Goal: Navigation & Orientation: Find specific page/section

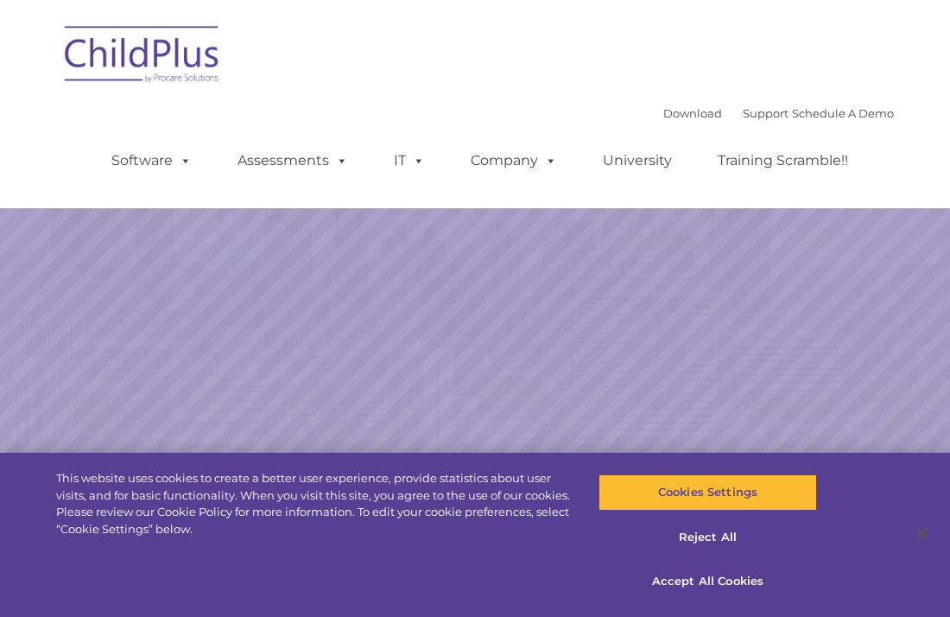
select select "MEDIUM"
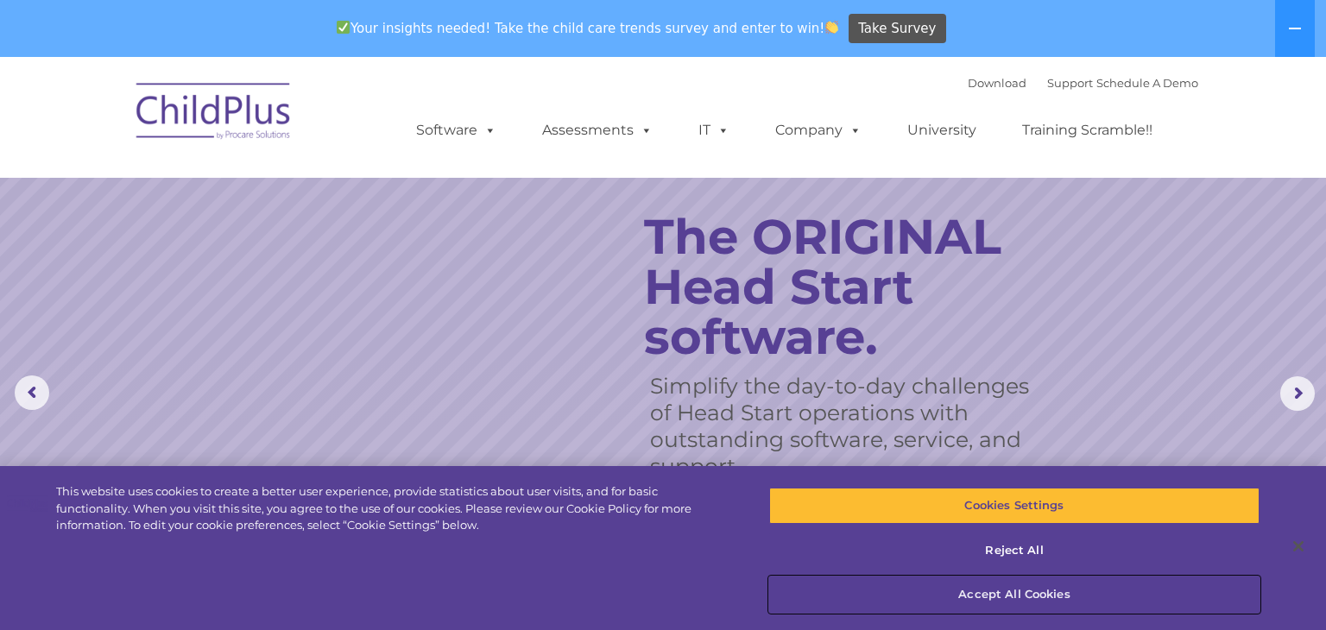
click at [949, 591] on button "Accept All Cookies" at bounding box center [1014, 595] width 490 height 36
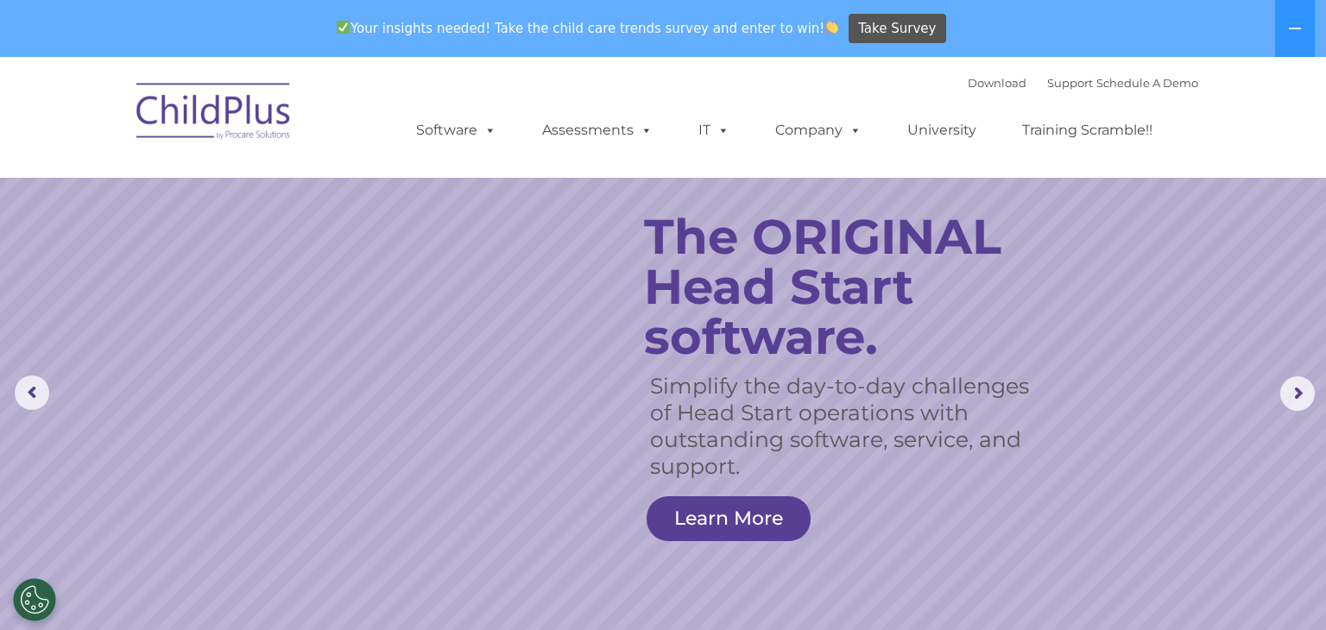
click at [220, 180] on rs-slide "Simplify the day-to-day challenges of Head Start operations with outstanding so…" at bounding box center [663, 394] width 1326 height 674
click at [949, 39] on button at bounding box center [1295, 28] width 40 height 57
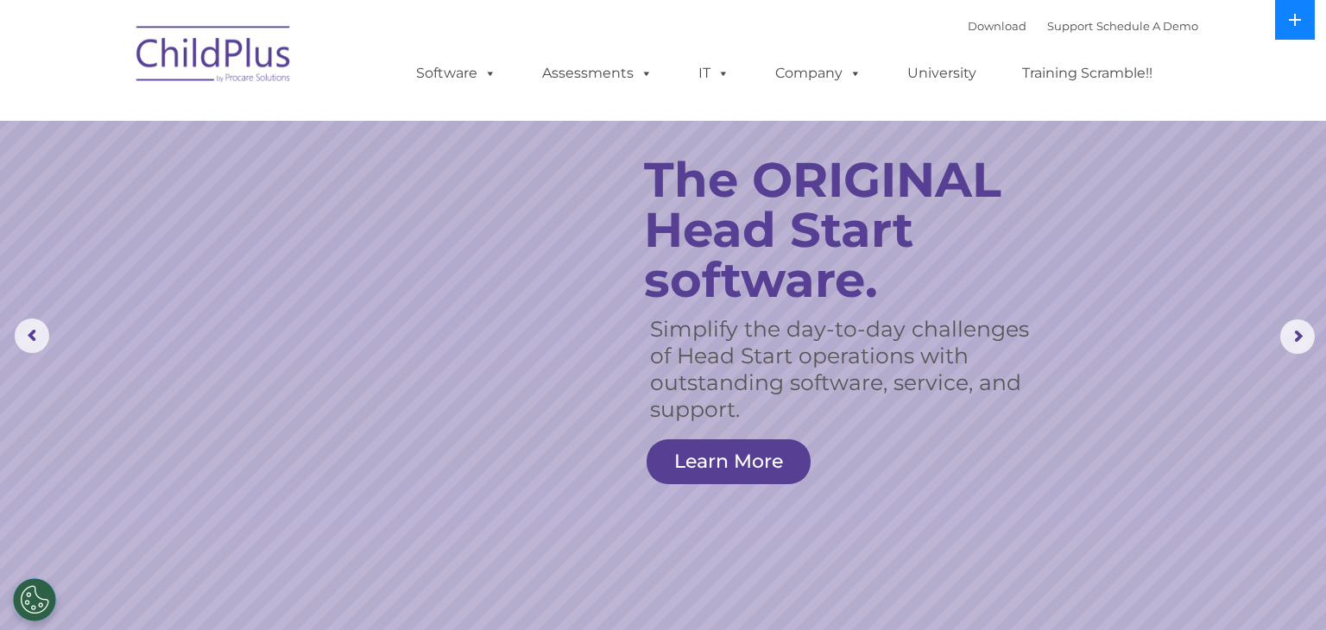
click at [949, 20] on button at bounding box center [1295, 20] width 40 height 40
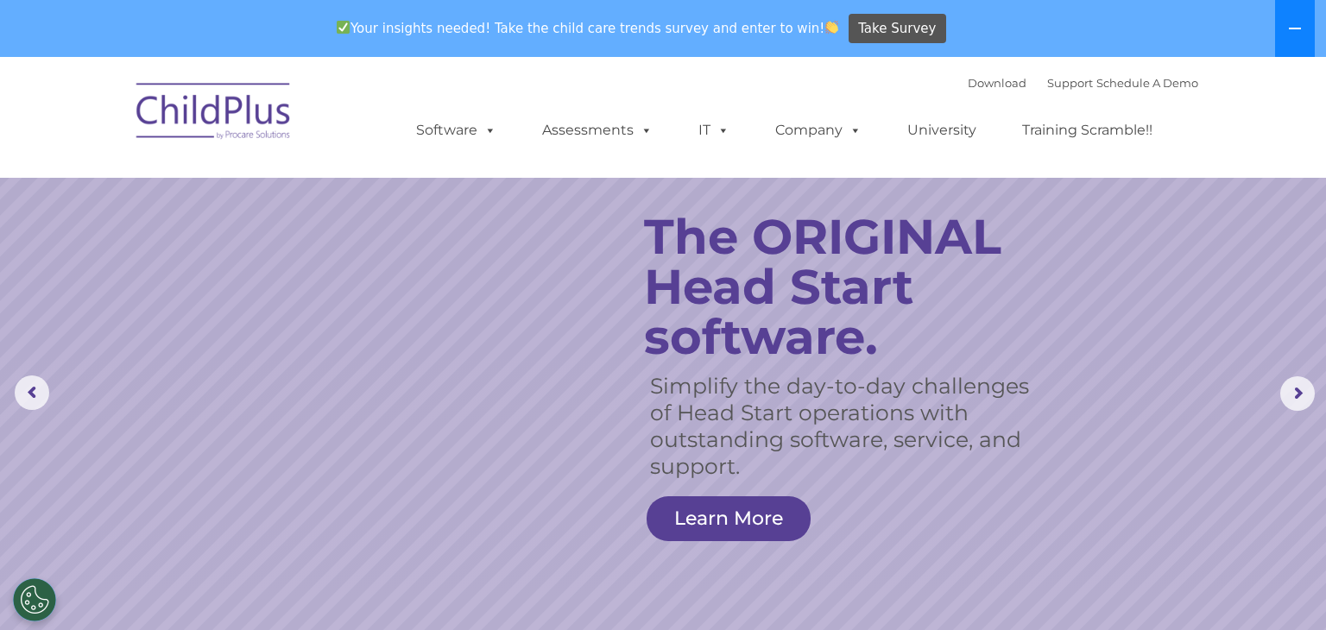
click at [949, 20] on button at bounding box center [1295, 28] width 40 height 57
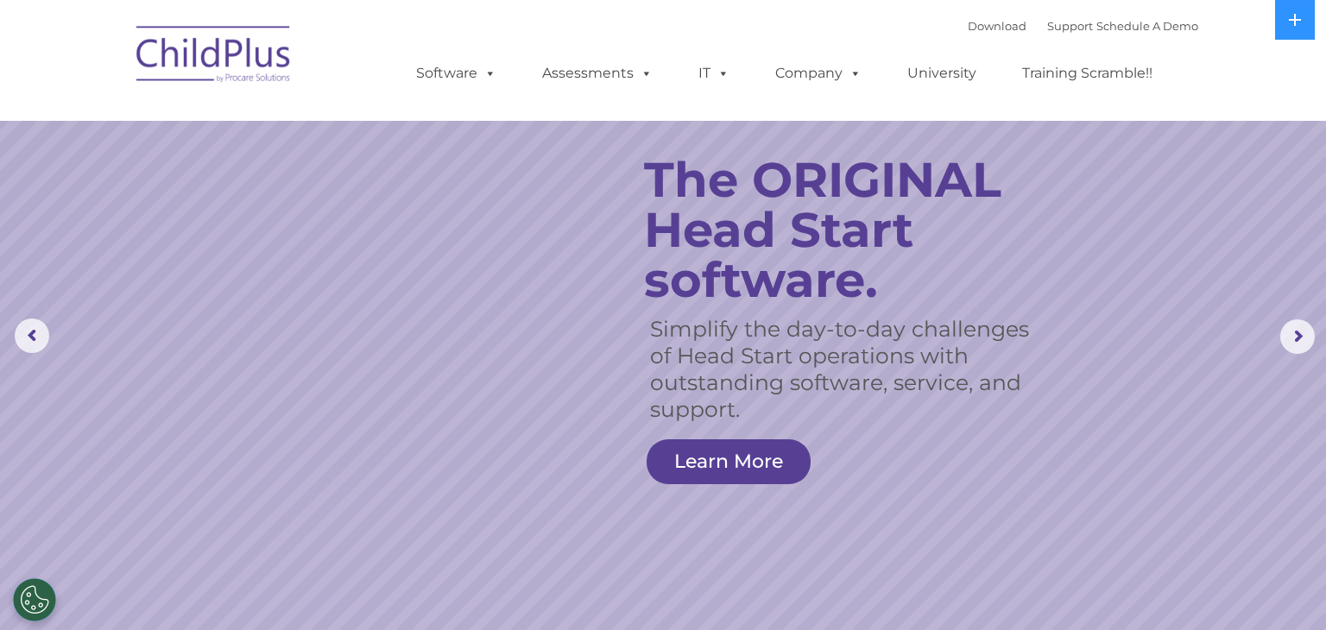
click at [528, 616] on rs-slide "Simplify the day-to-day challenges of Head Start operations with outstanding so…" at bounding box center [663, 337] width 1326 height 674
click at [203, 85] on img at bounding box center [214, 57] width 173 height 86
click at [195, 4] on nav "Download Support | Schedule A Demo  MENU MENU Software ChildPlus: The original…" at bounding box center [663, 60] width 1326 height 121
click at [197, 85] on img at bounding box center [214, 57] width 173 height 86
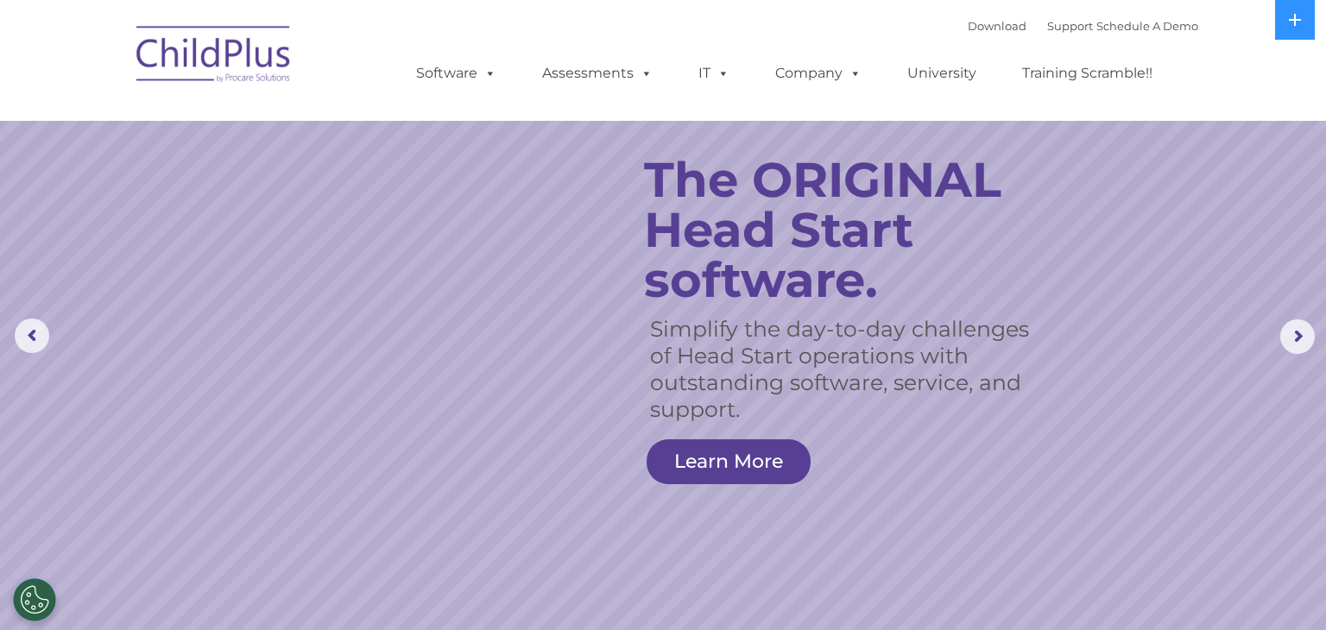
click at [197, 85] on img at bounding box center [214, 57] width 173 height 86
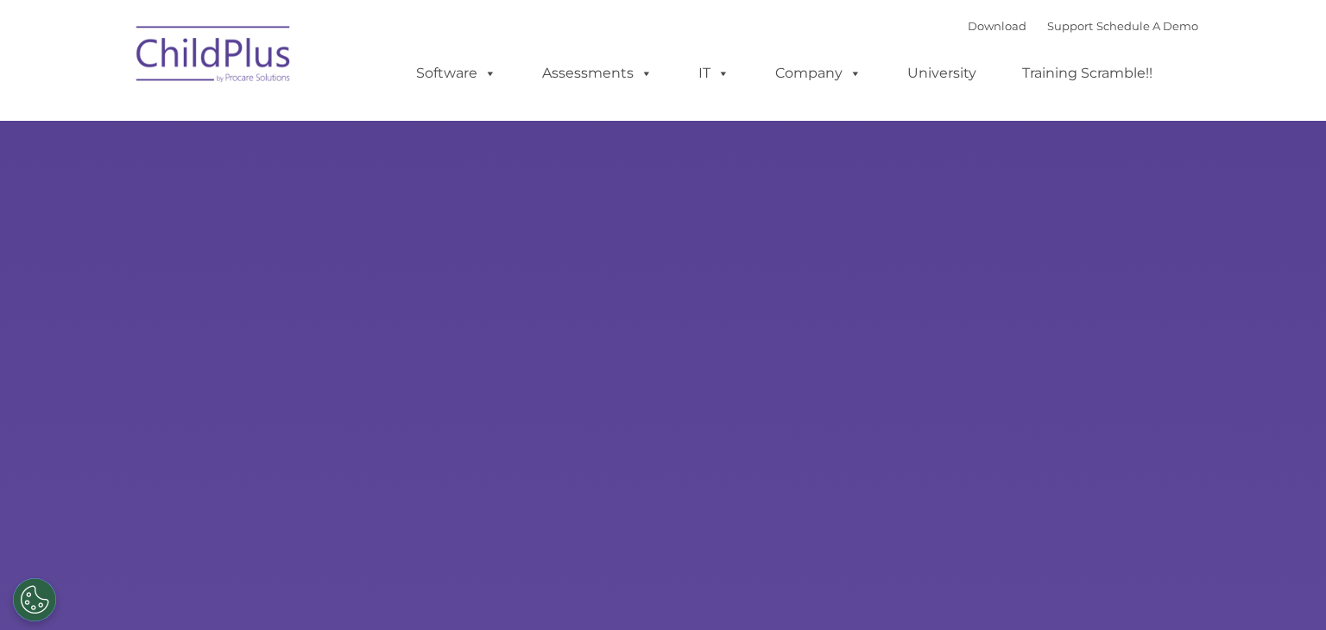
type input ""
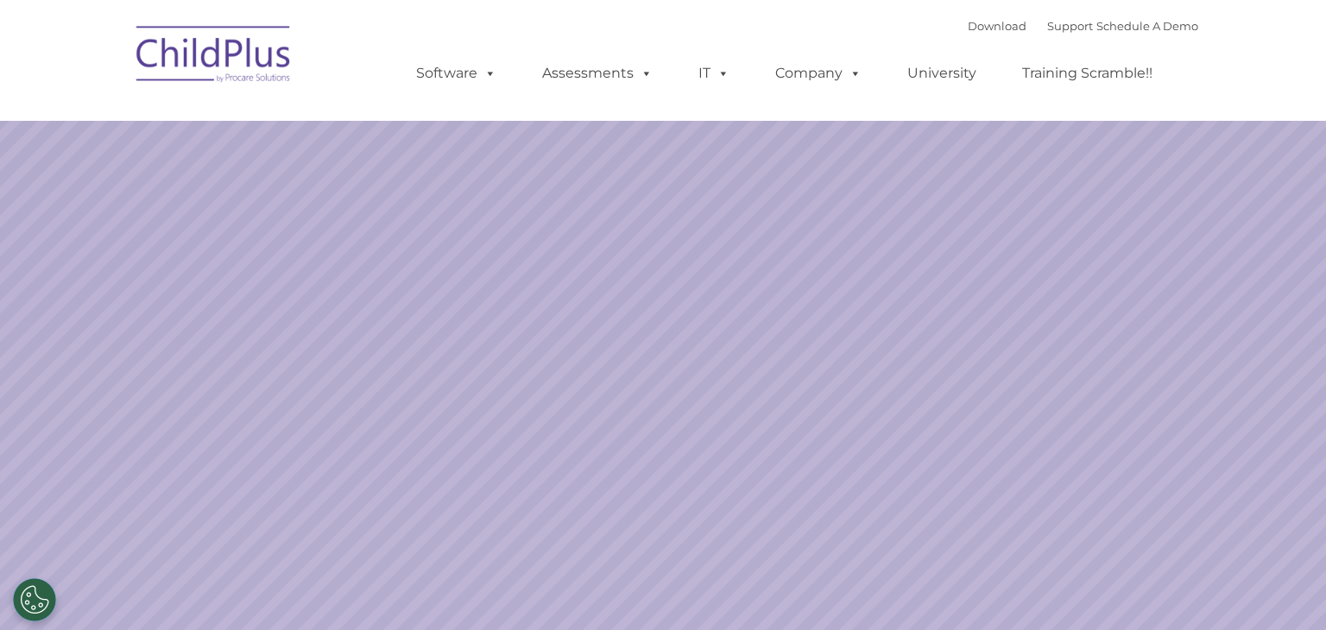
select select "MEDIUM"
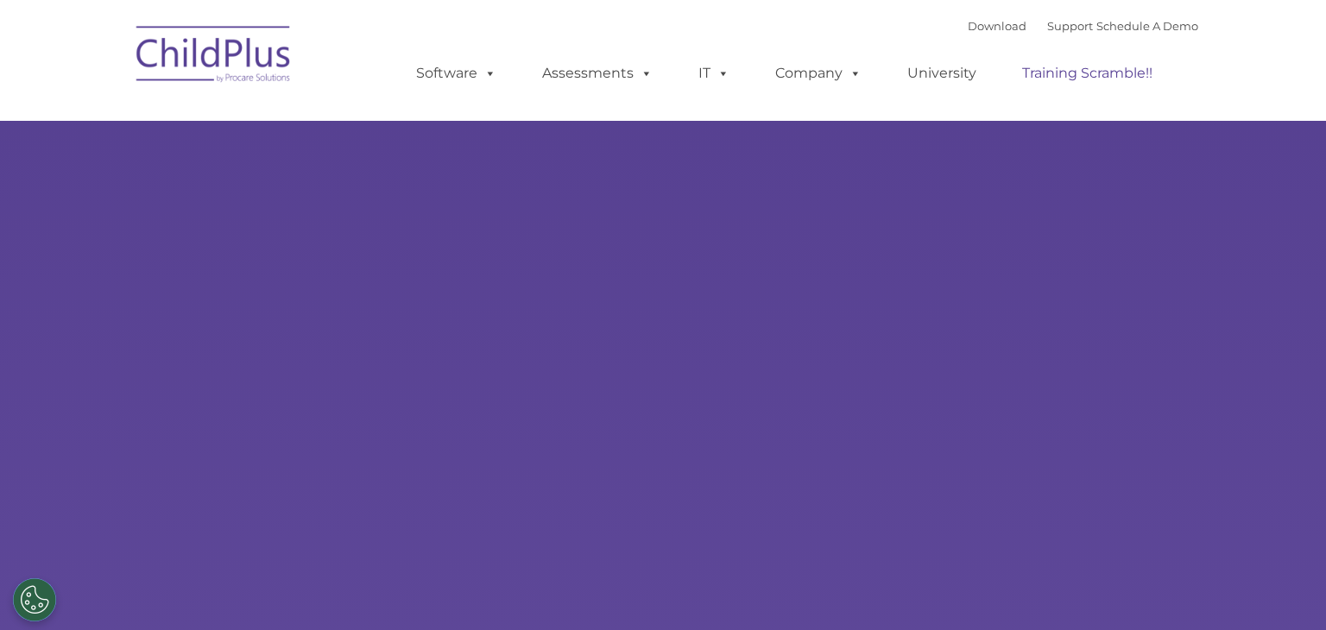
type input ""
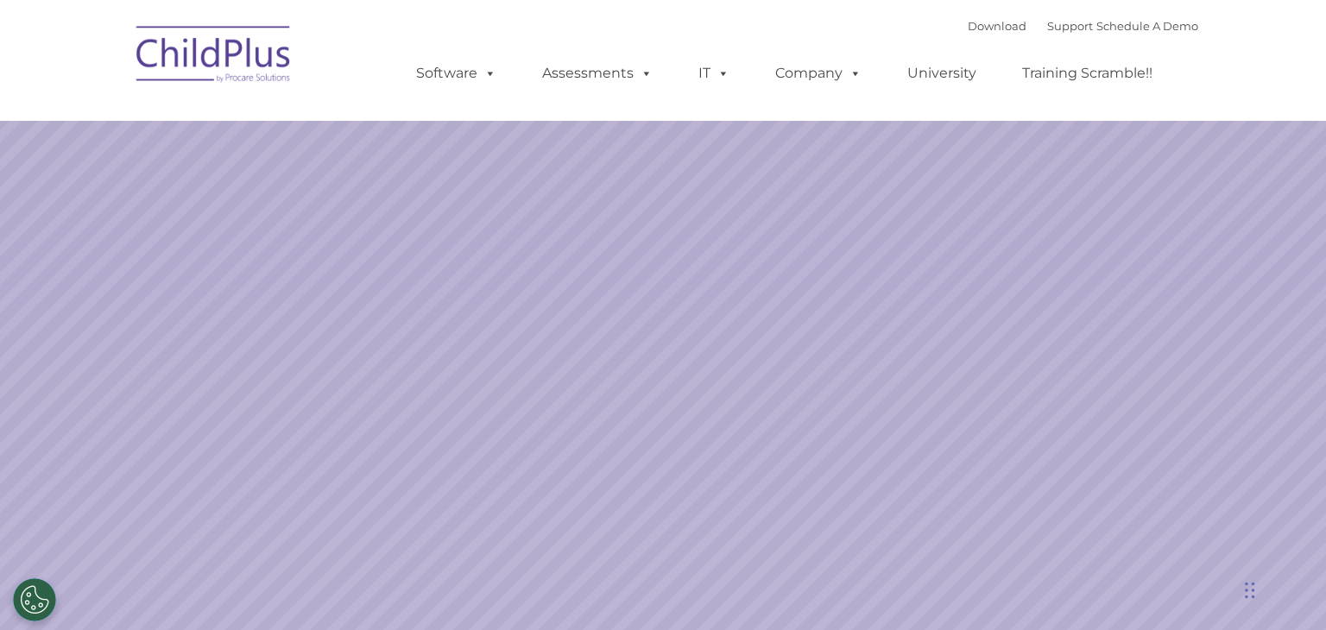
select select "MEDIUM"
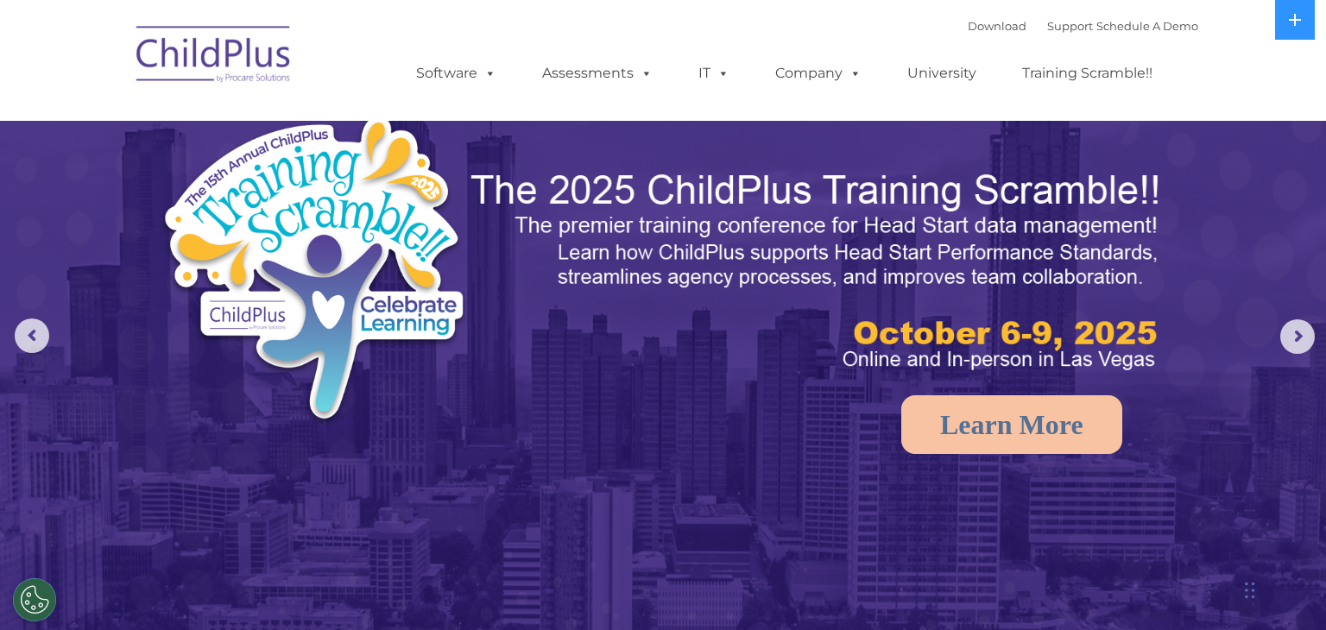
drag, startPoint x: 1313, startPoint y: 25, endPoint x: 1322, endPoint y: 121, distance: 96.3
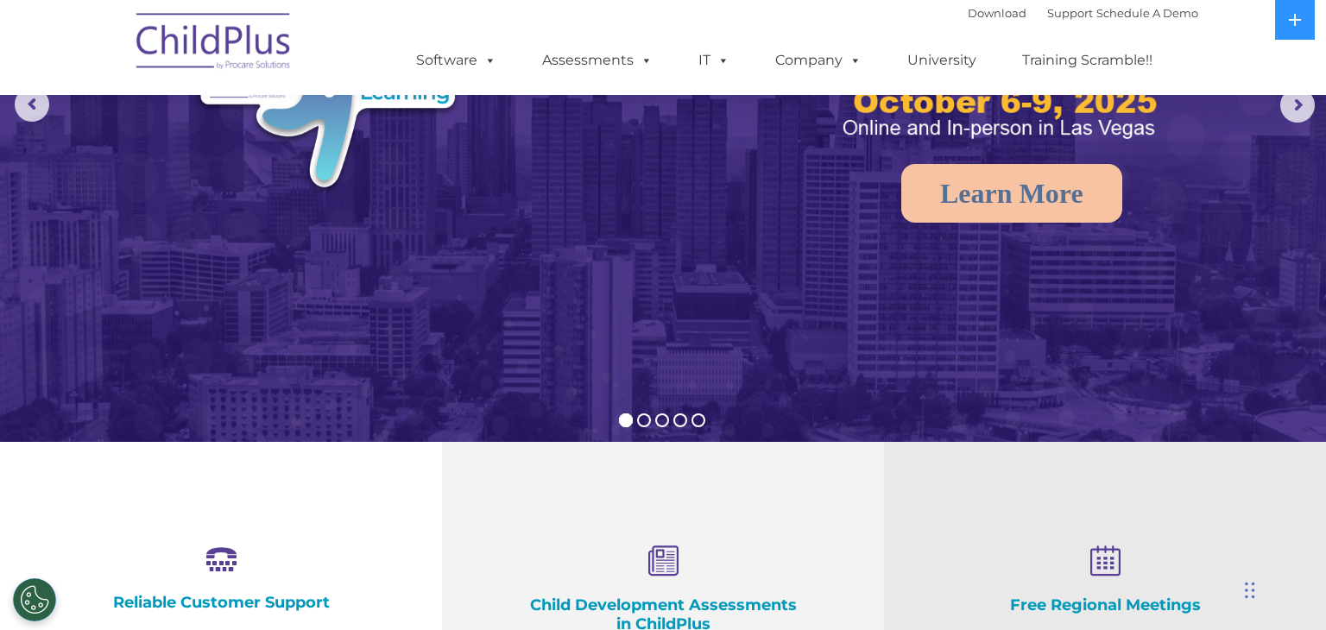
scroll to position [228, 0]
